Goal: Navigation & Orientation: Find specific page/section

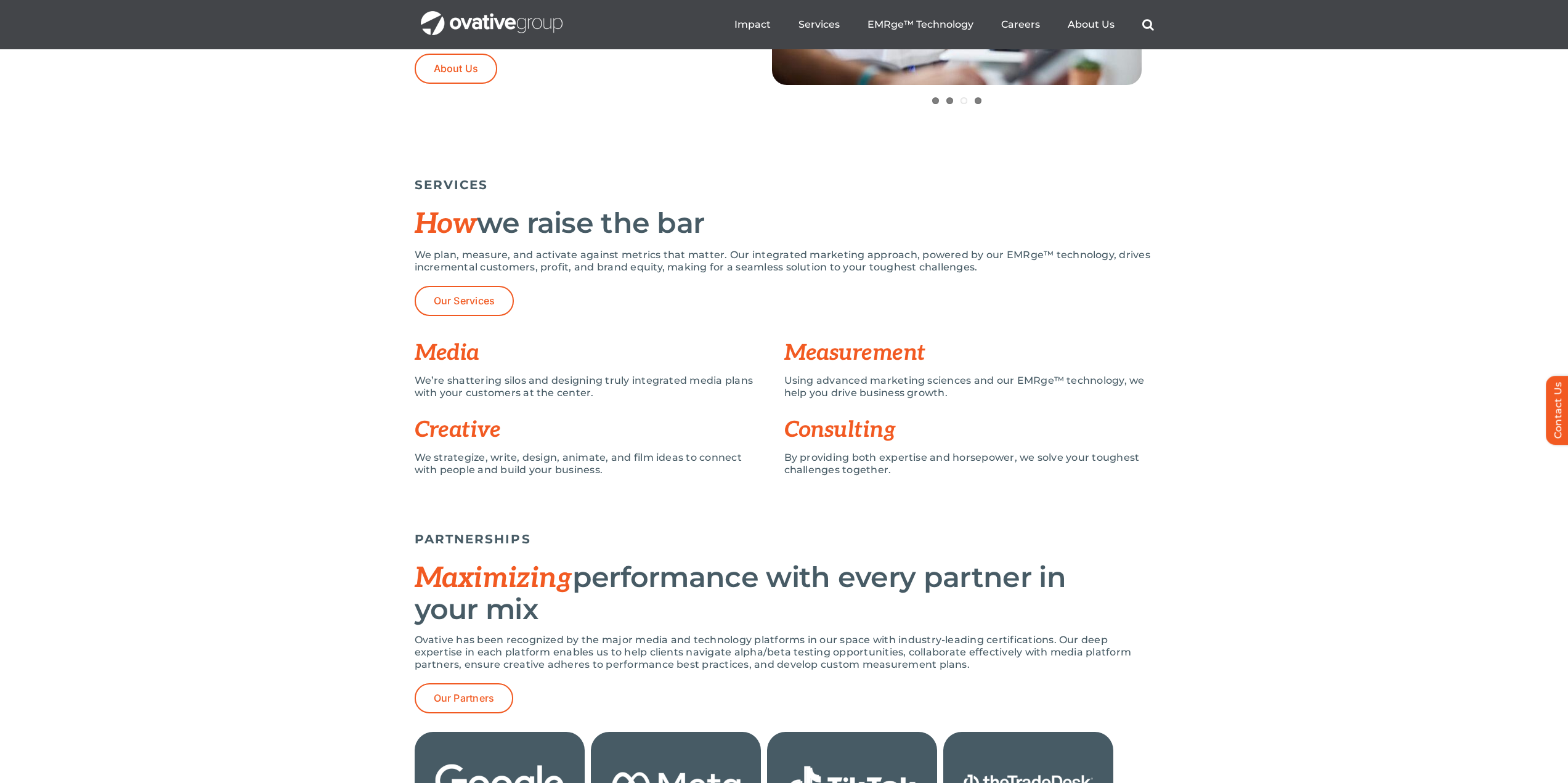
scroll to position [801, 0]
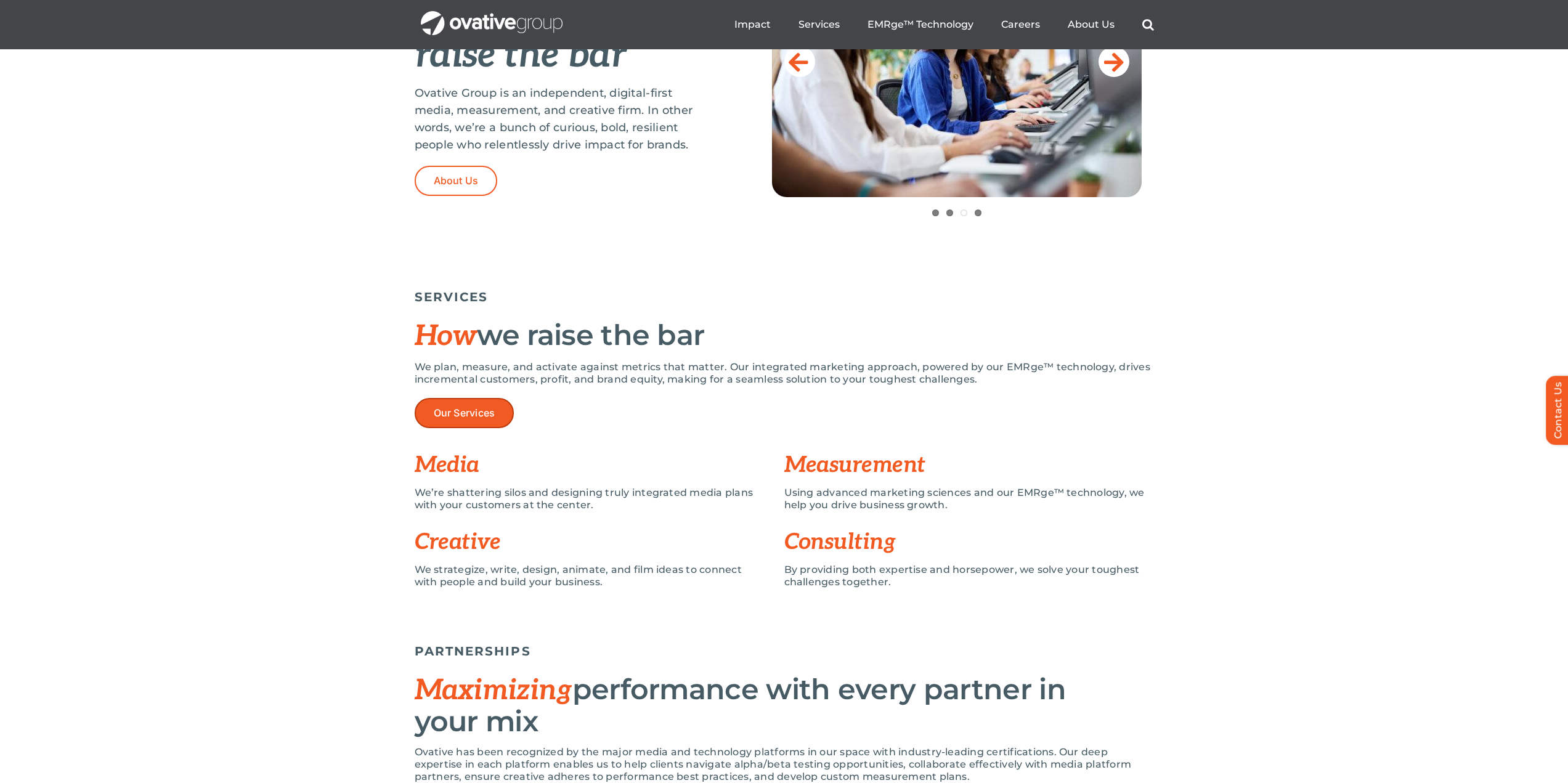
click at [454, 407] on span "Our Services" at bounding box center [465, 413] width 61 height 12
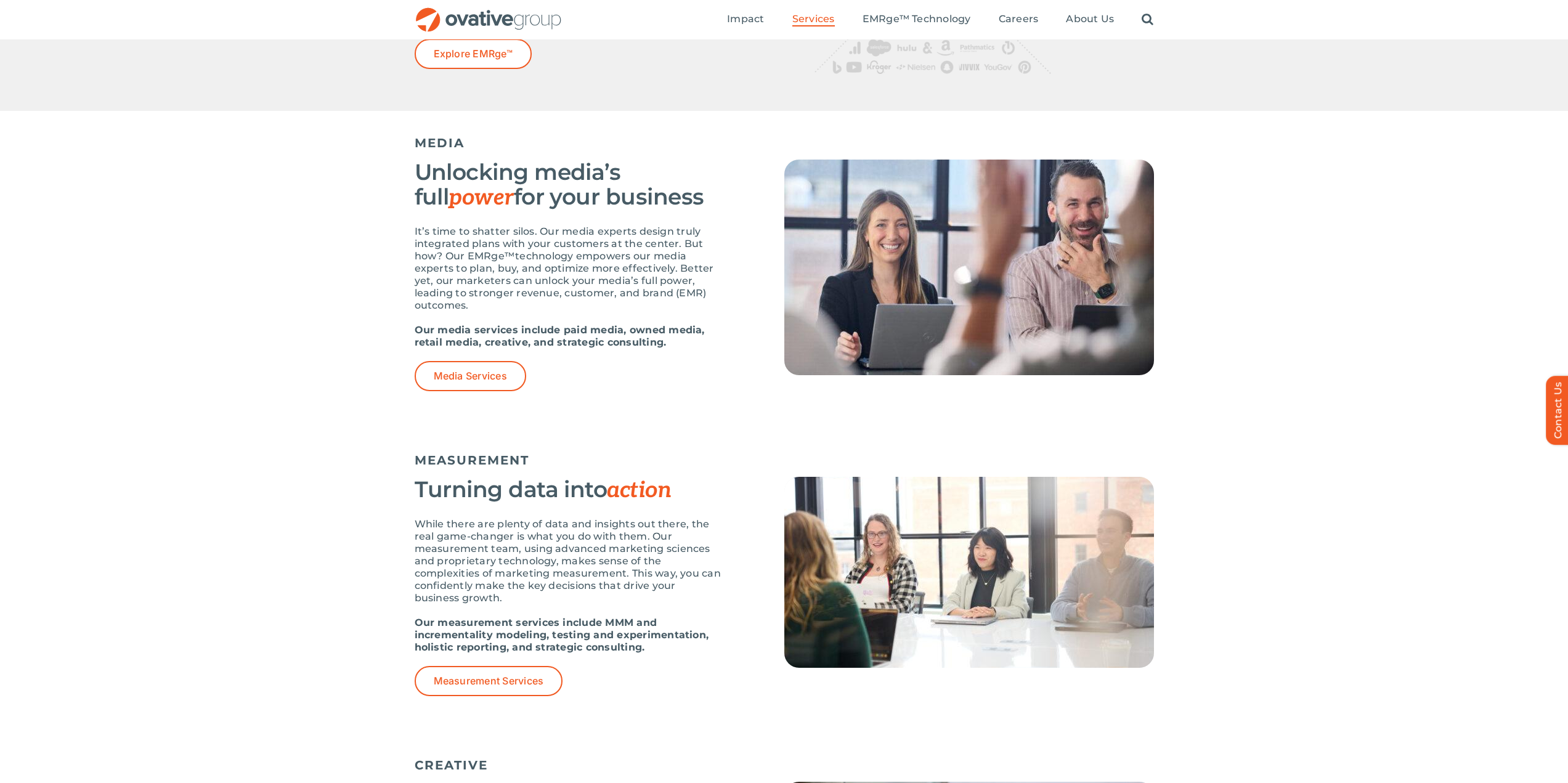
scroll to position [616, 0]
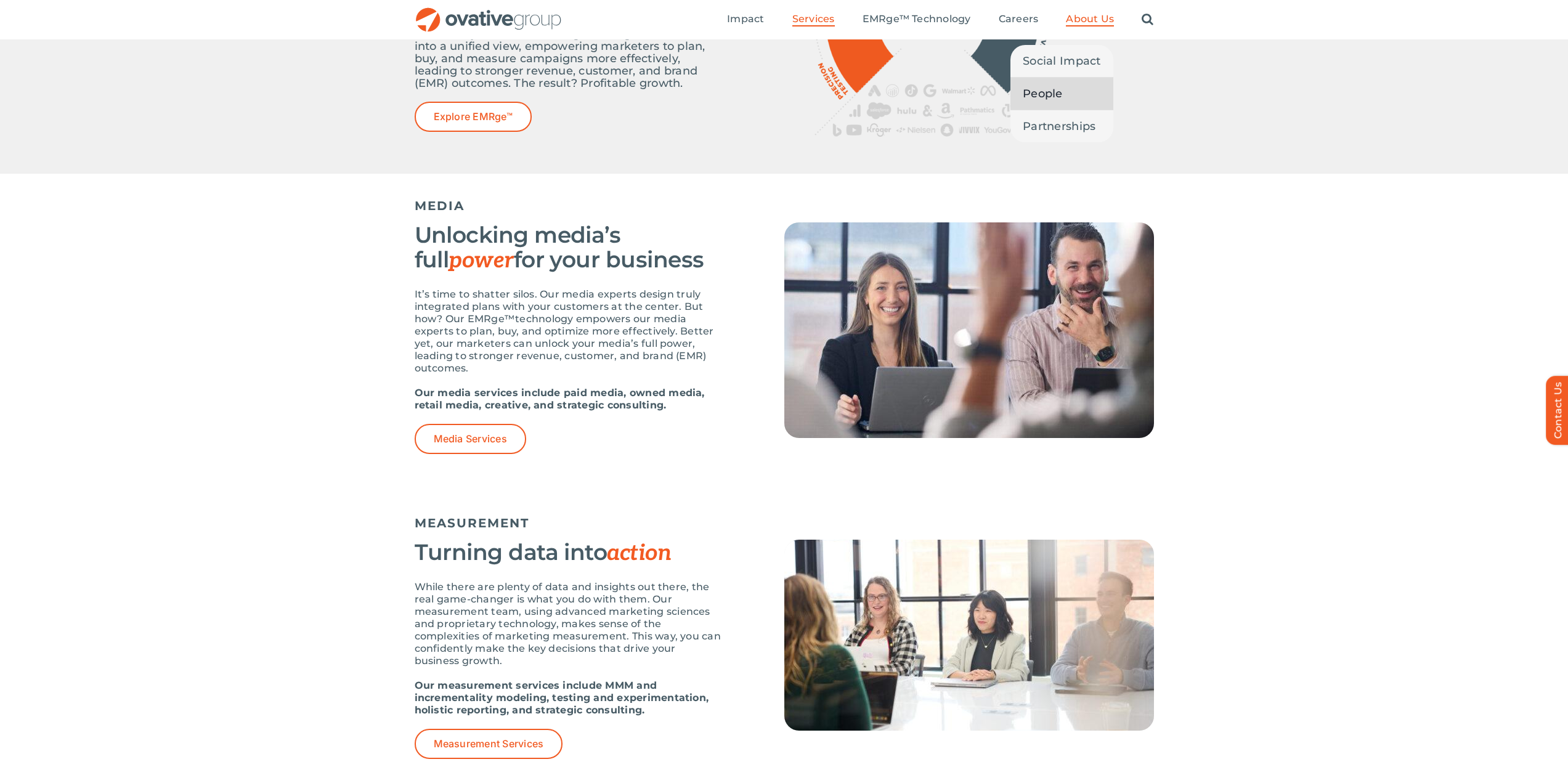
click at [1056, 95] on span "People" at bounding box center [1042, 94] width 40 height 17
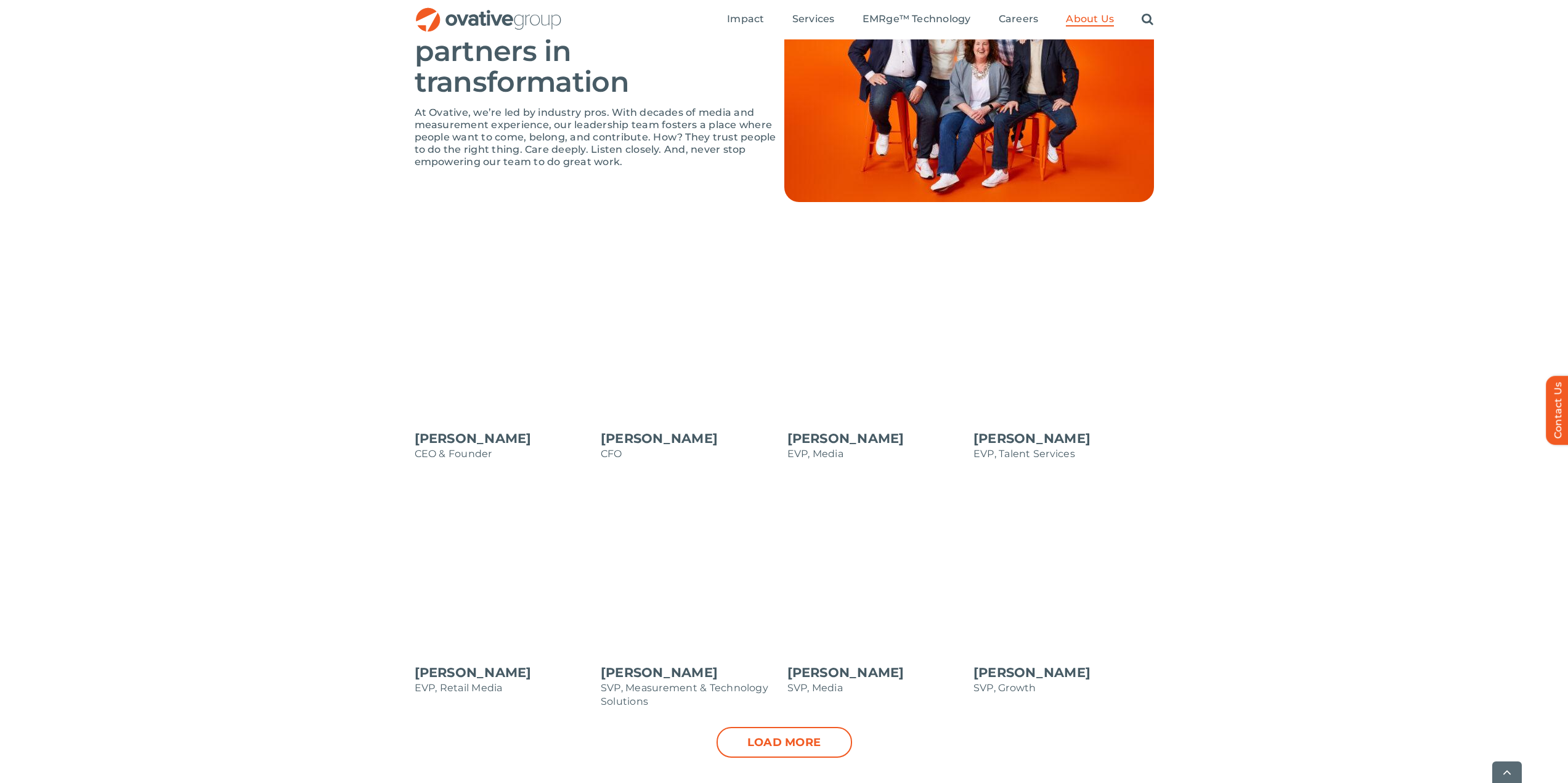
scroll to position [1047, 0]
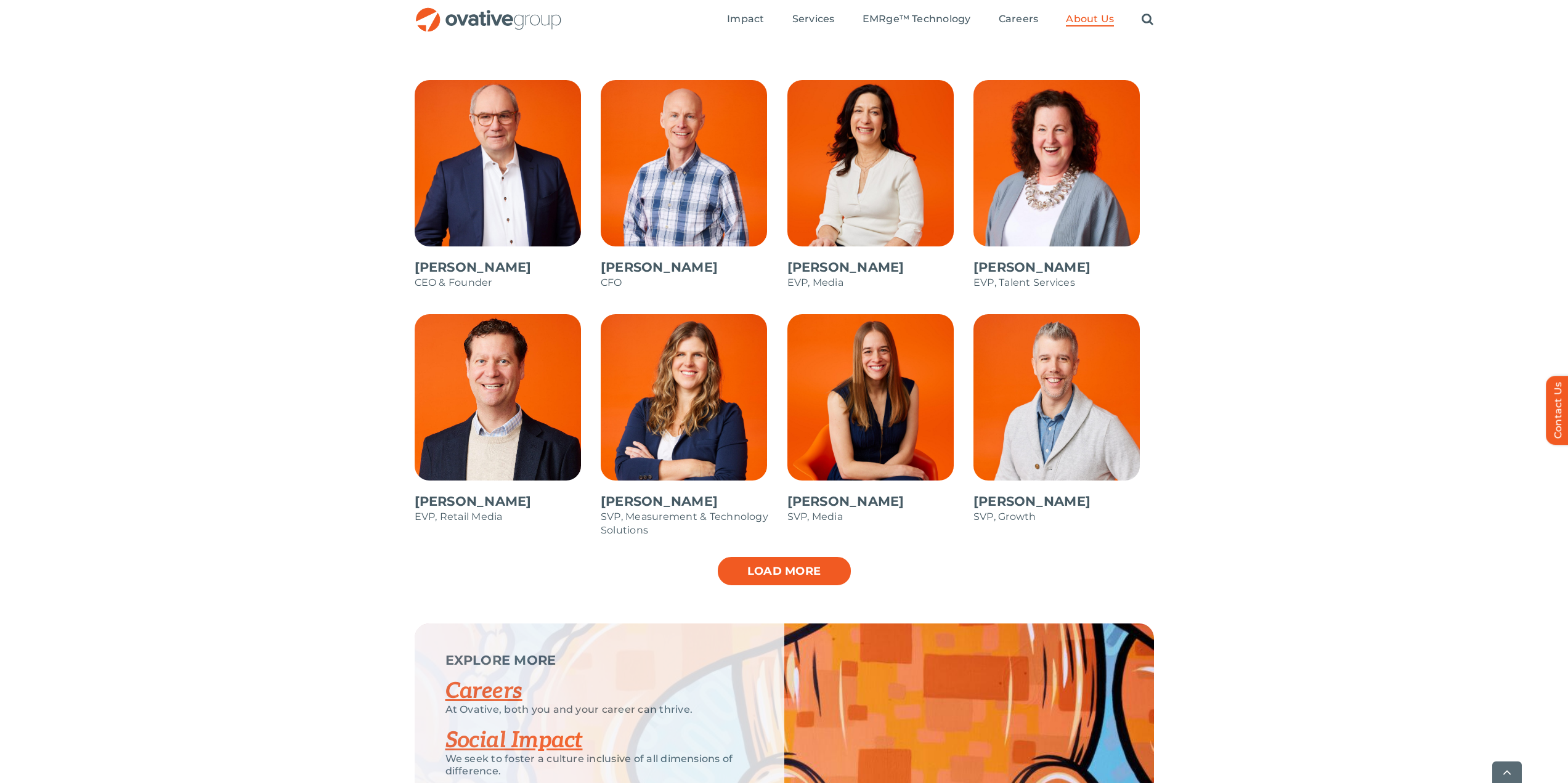
click at [765, 578] on link "Load more" at bounding box center [784, 571] width 135 height 31
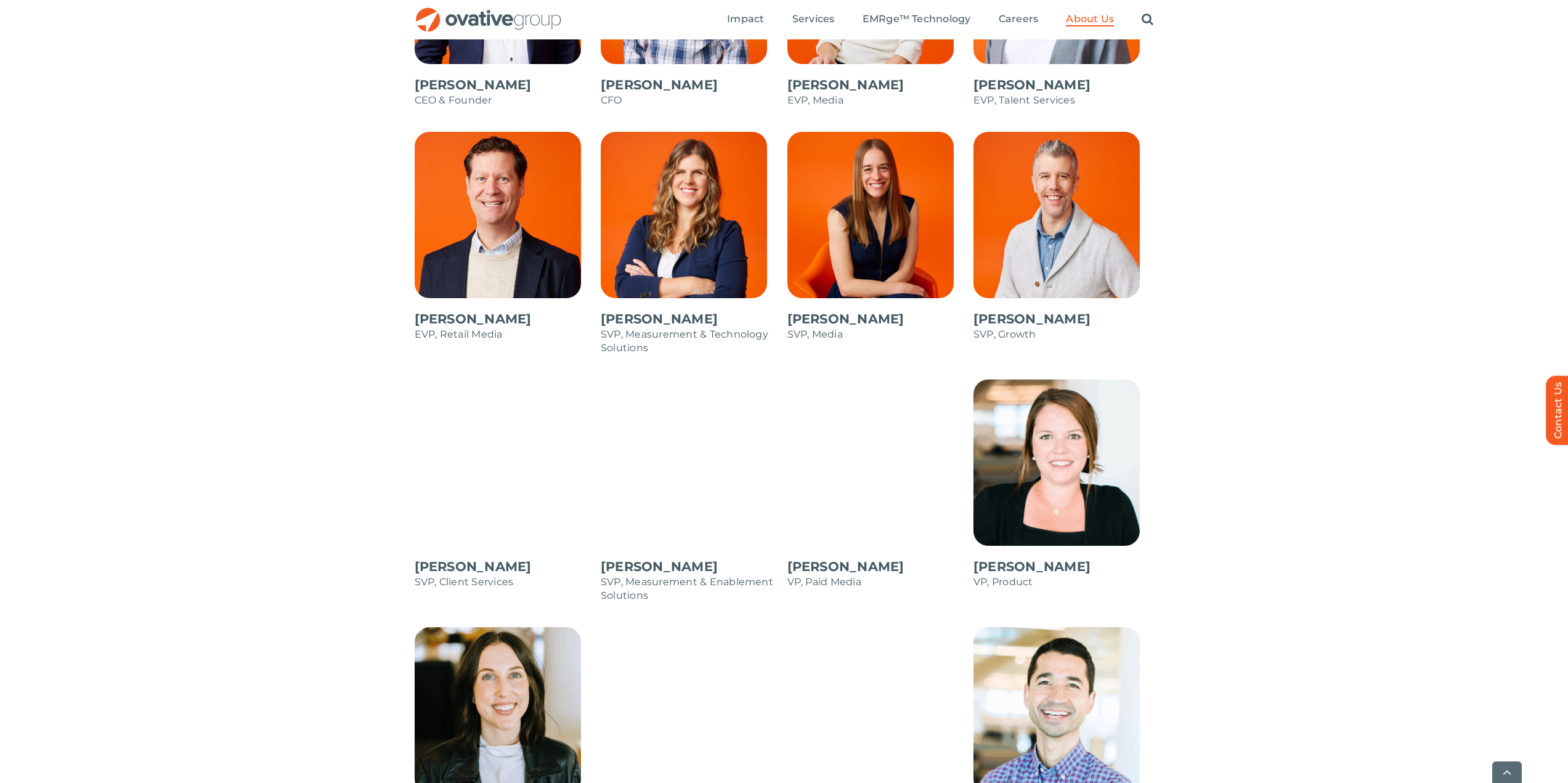
scroll to position [1479, 0]
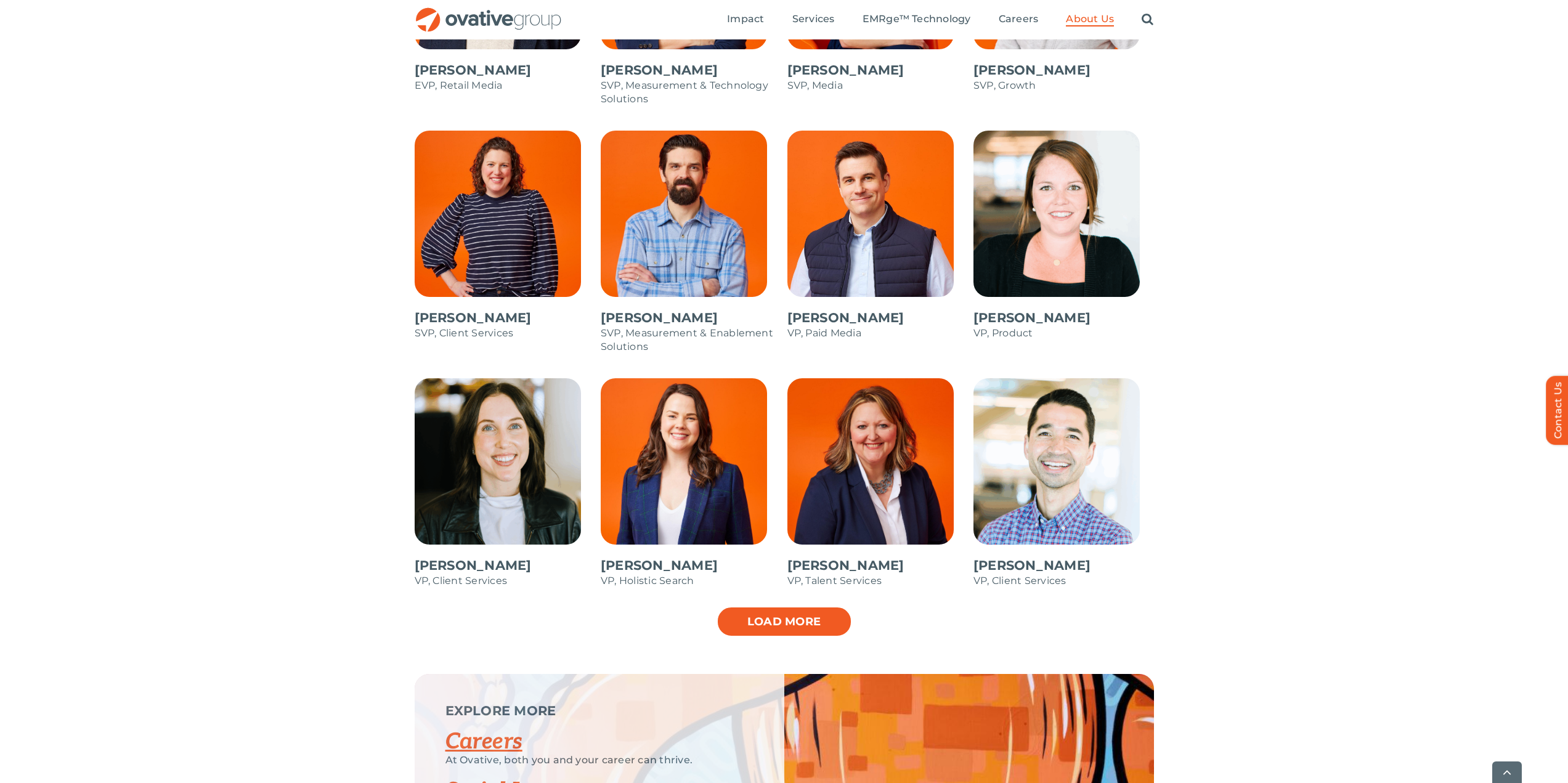
click at [769, 623] on link "Load more" at bounding box center [784, 621] width 135 height 31
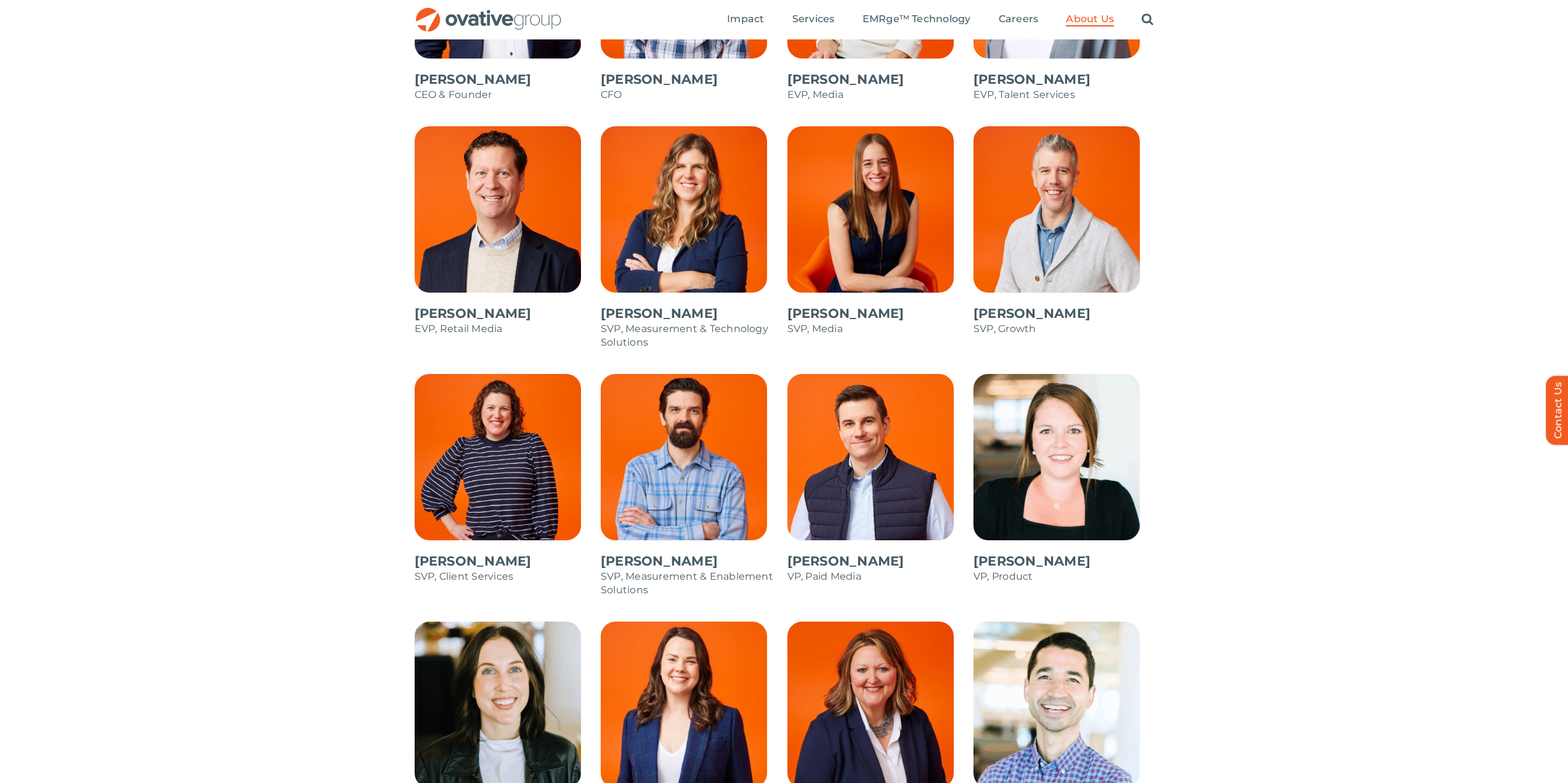
scroll to position [1232, 0]
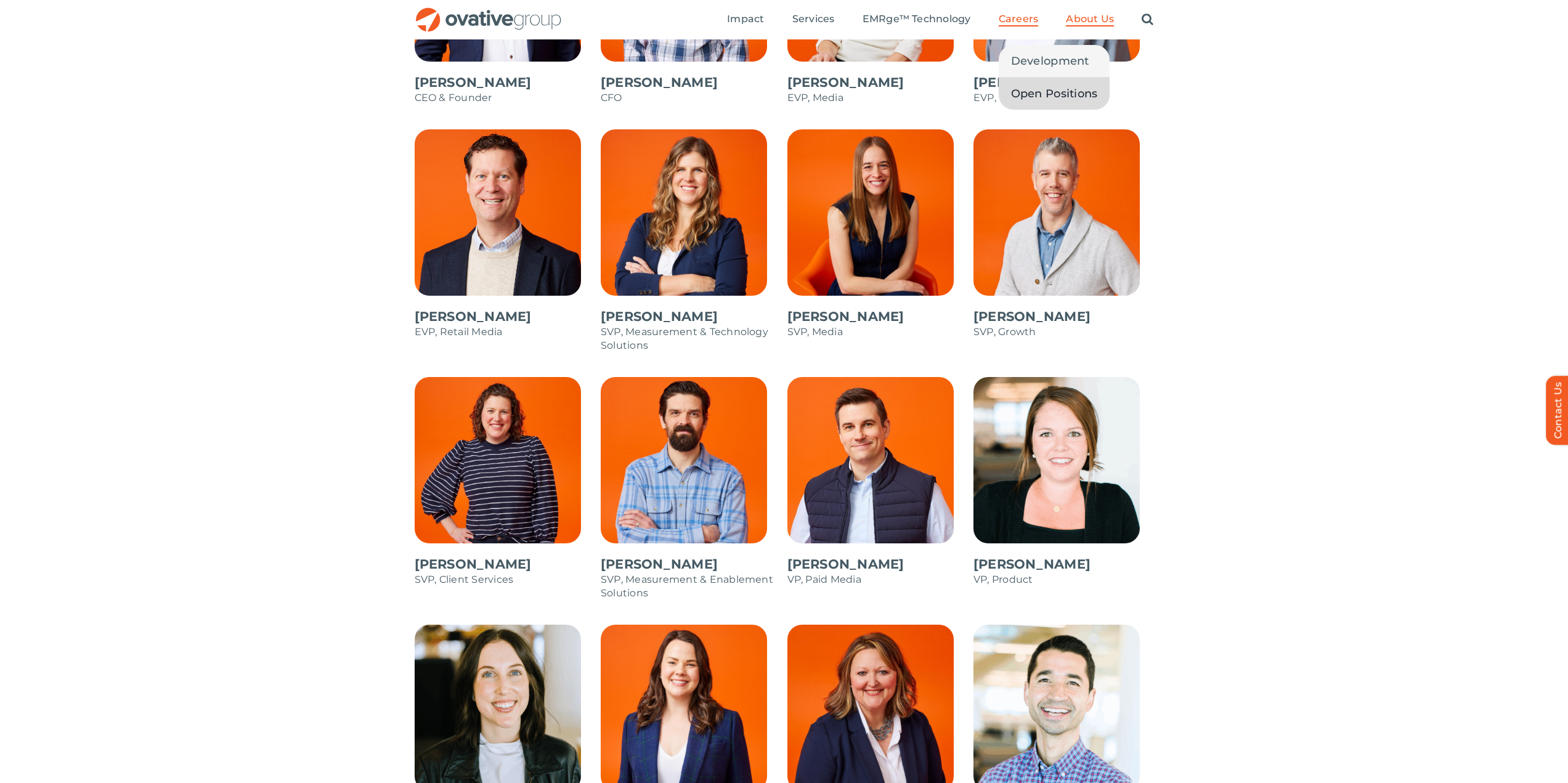
click at [1026, 93] on span "Open Positions" at bounding box center [1054, 94] width 87 height 17
